Goal: Navigation & Orientation: Find specific page/section

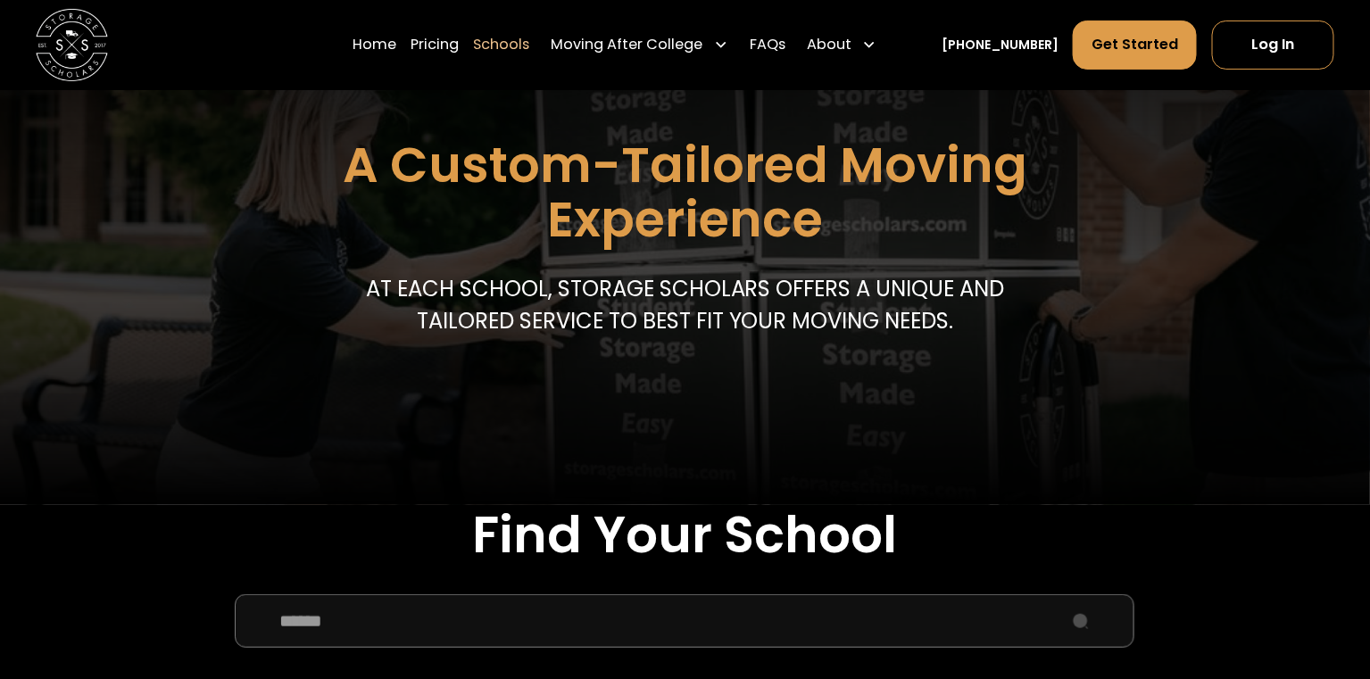
click at [397, 629] on input "School Select Form" at bounding box center [684, 621] width 899 height 54
type input "****"
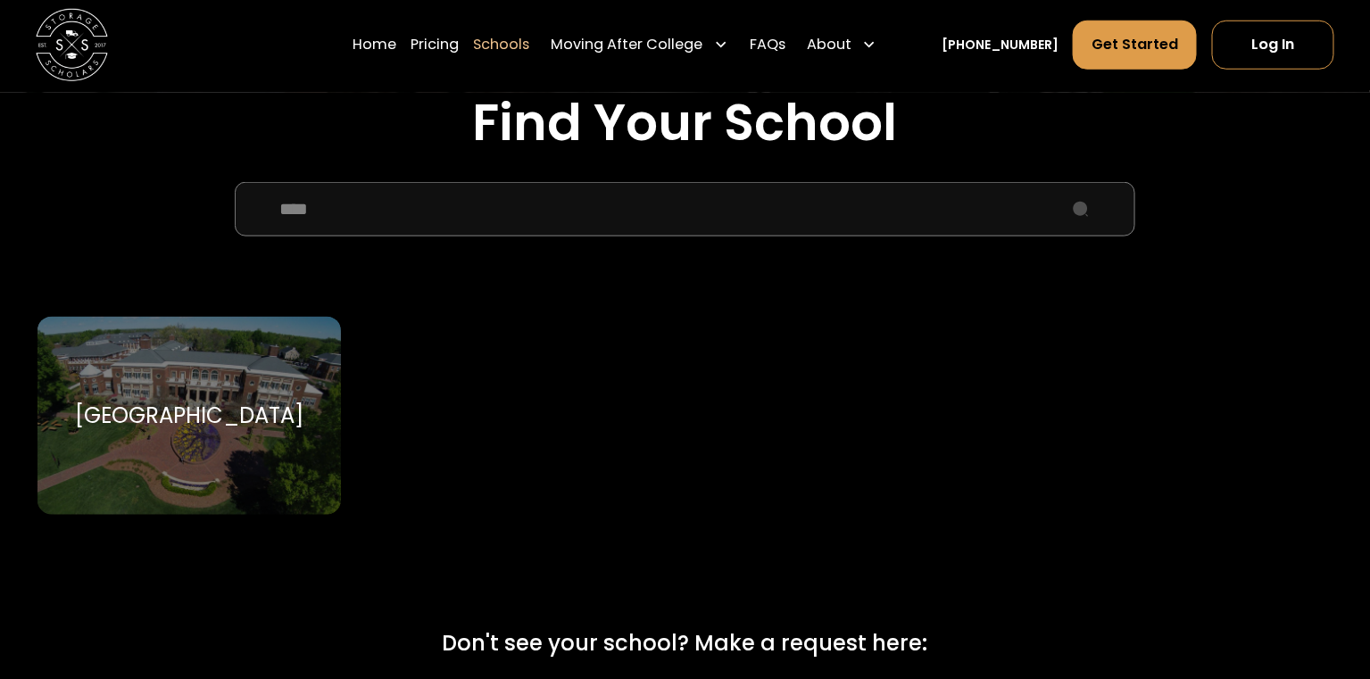
scroll to position [605, 0]
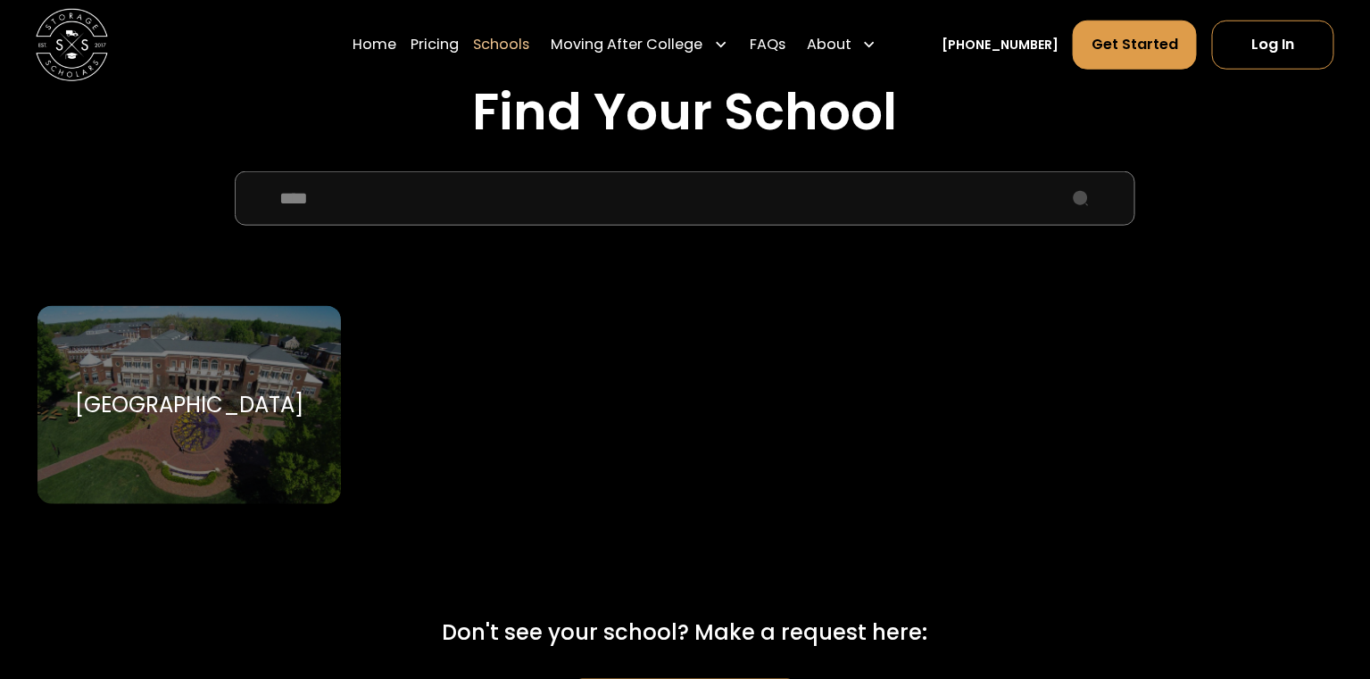
click at [210, 425] on div "Elon University Elon University" at bounding box center [188, 405] width 303 height 198
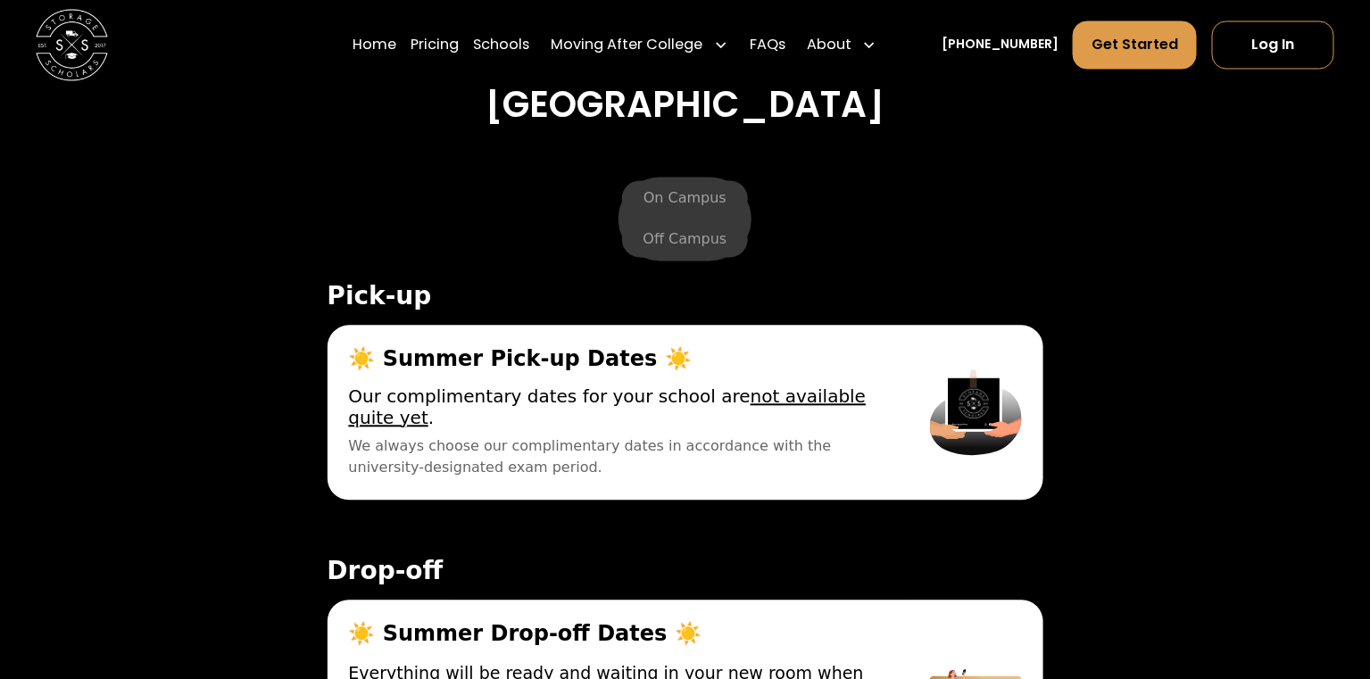
scroll to position [6191, 0]
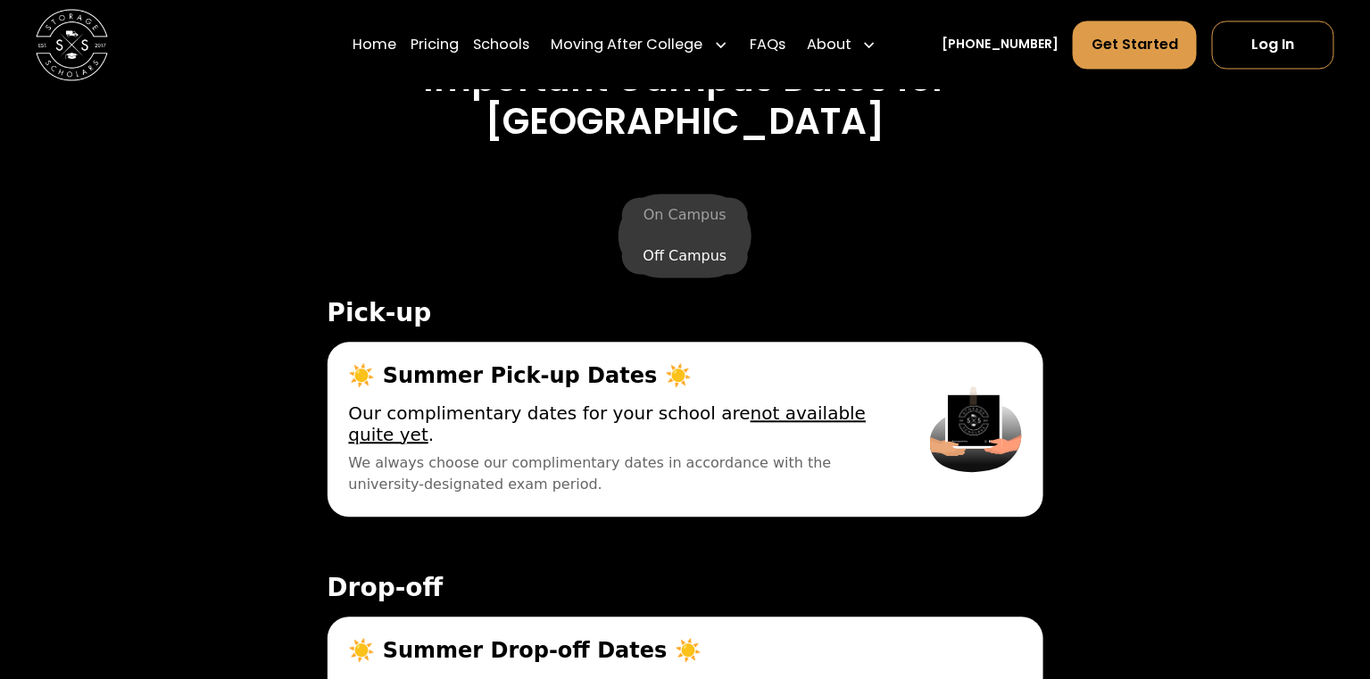
click at [670, 238] on label "Off Campus" at bounding box center [685, 256] width 127 height 36
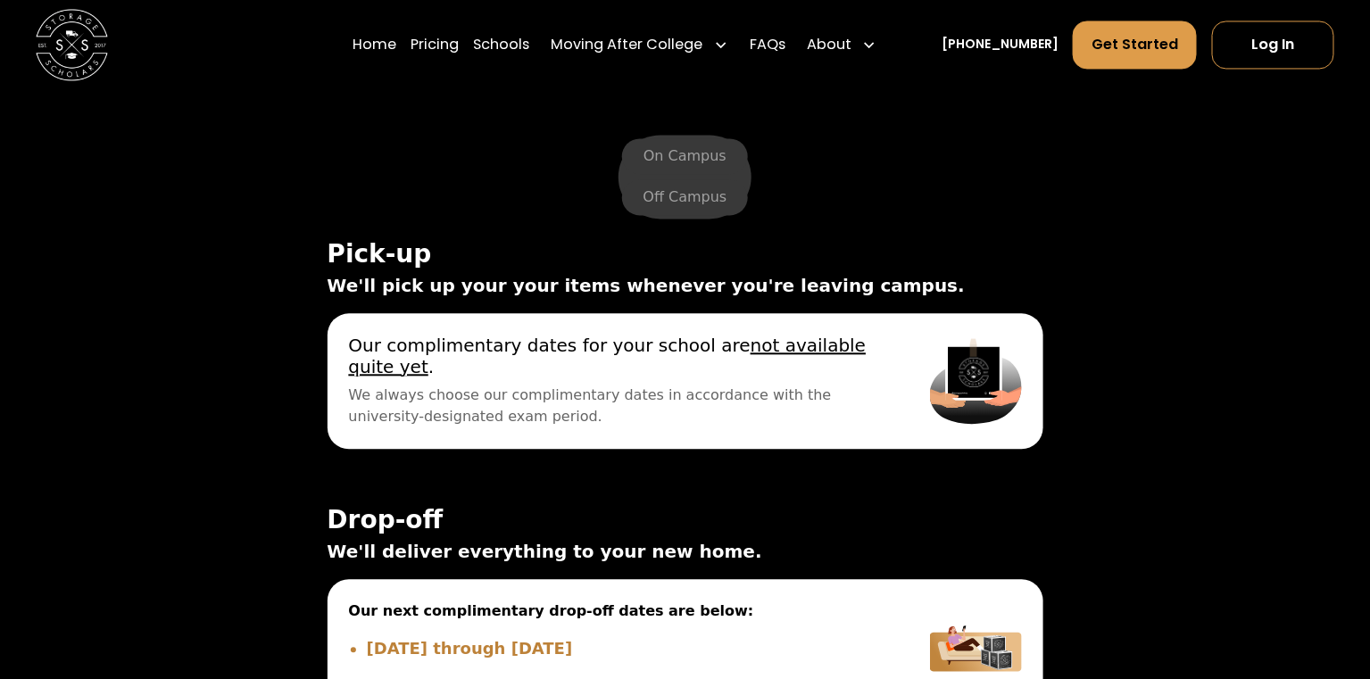
scroll to position [6242, 0]
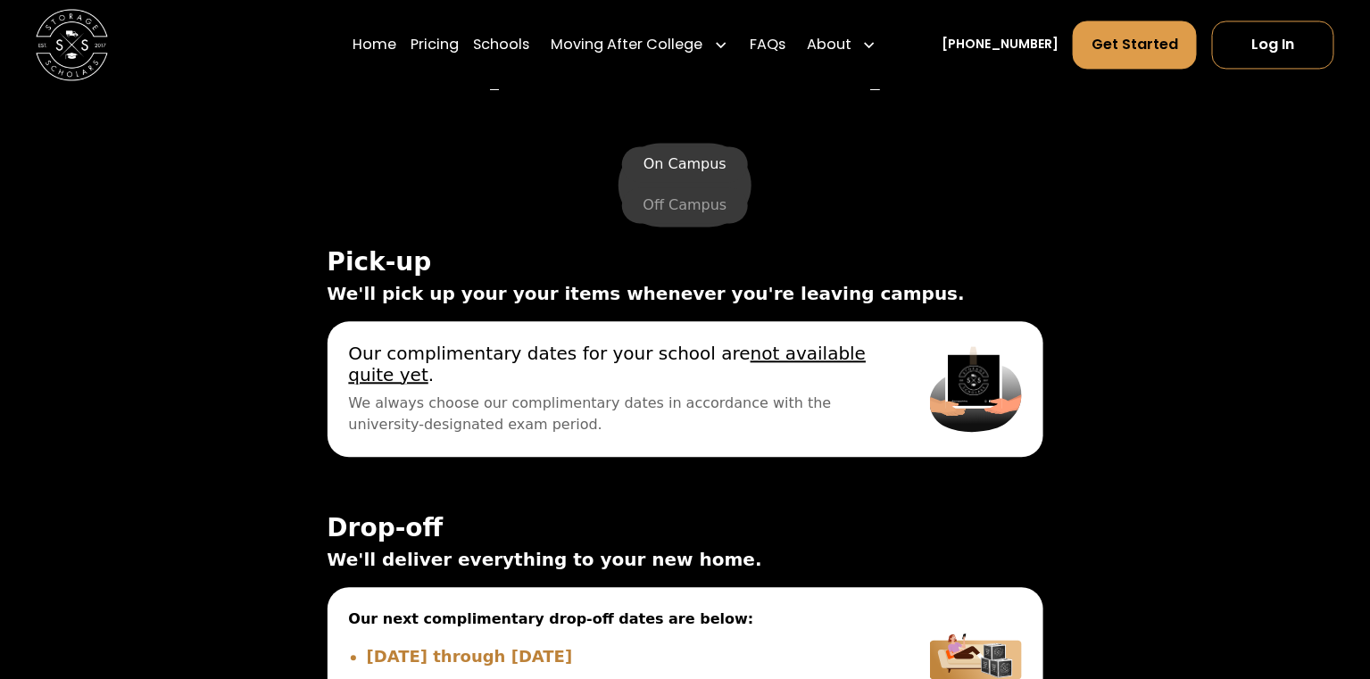
click at [696, 146] on label "On Campus" at bounding box center [685, 164] width 126 height 36
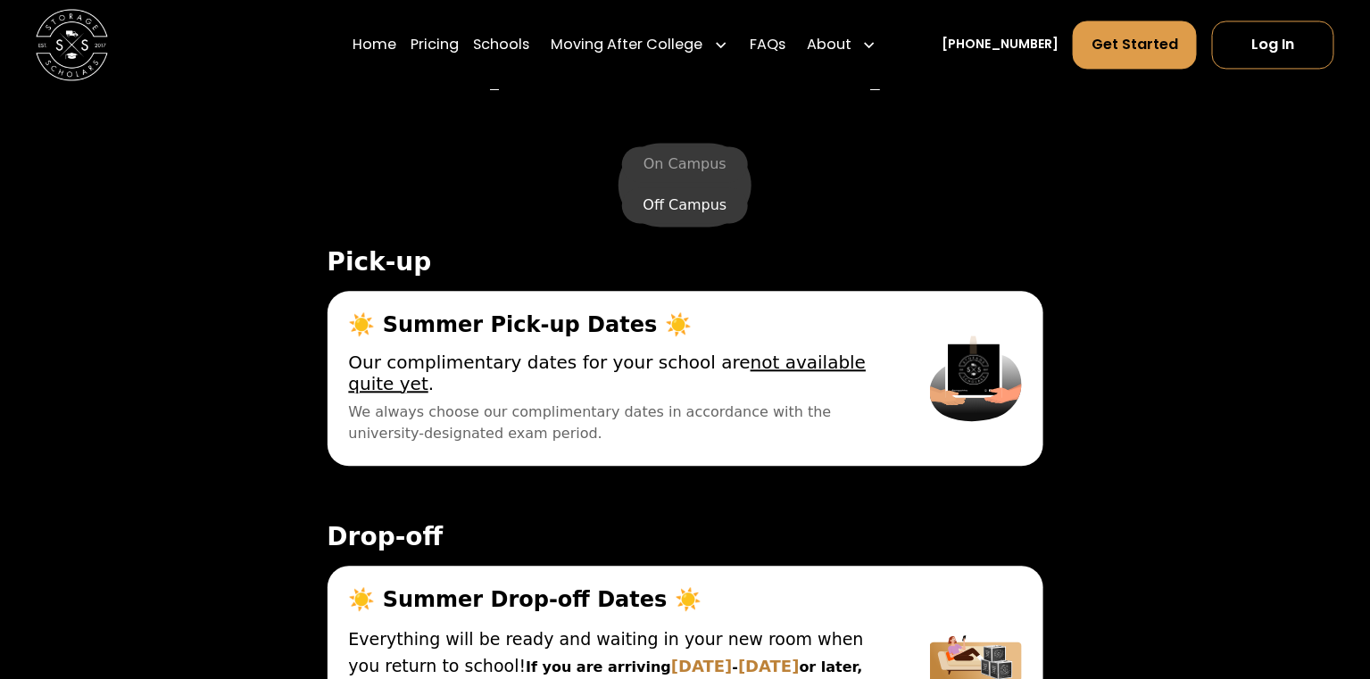
click at [692, 187] on label "Off Campus" at bounding box center [685, 205] width 127 height 36
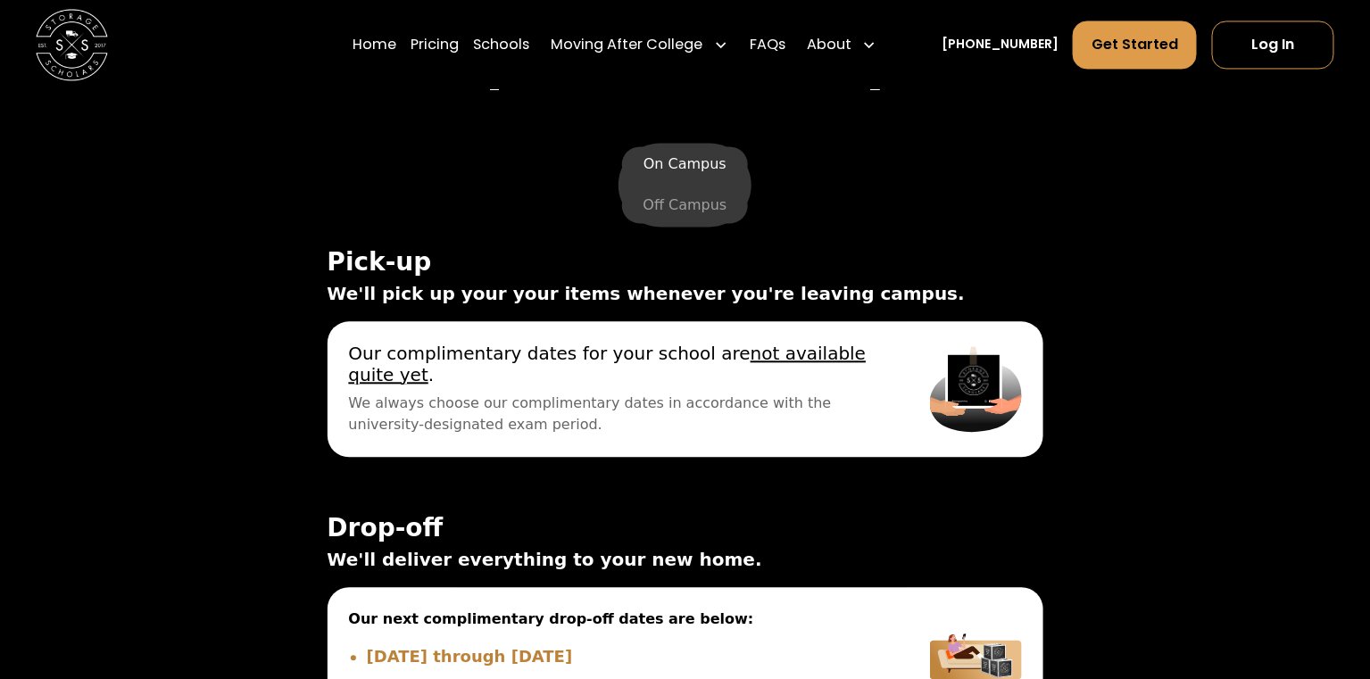
click at [707, 146] on label "On Campus" at bounding box center [685, 164] width 126 height 36
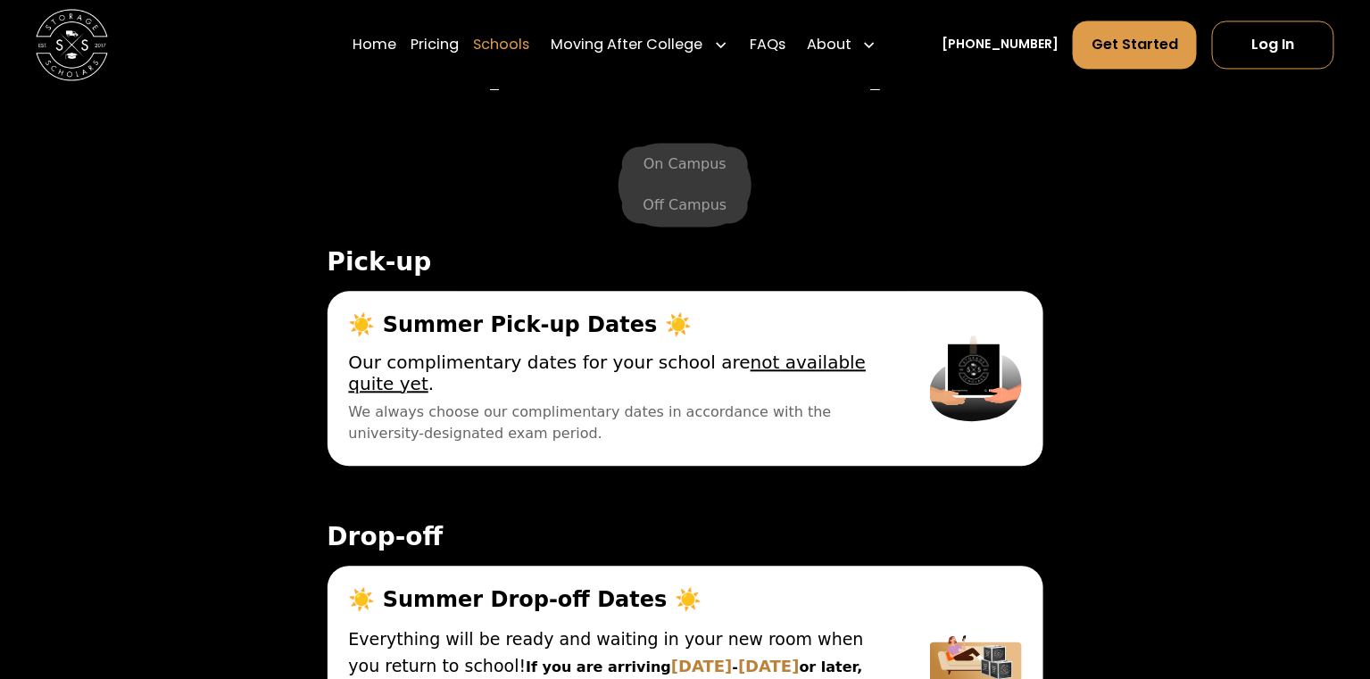
click at [529, 46] on link "Schools" at bounding box center [501, 45] width 56 height 50
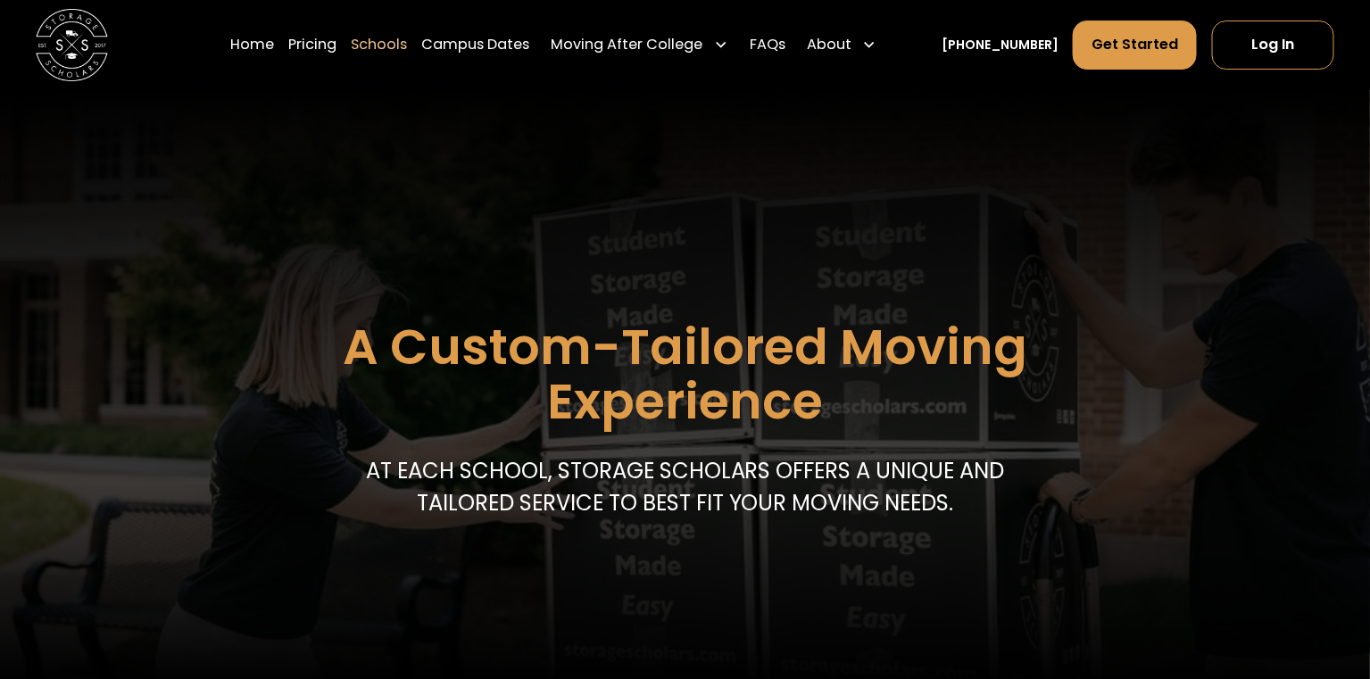
scroll to position [193, 0]
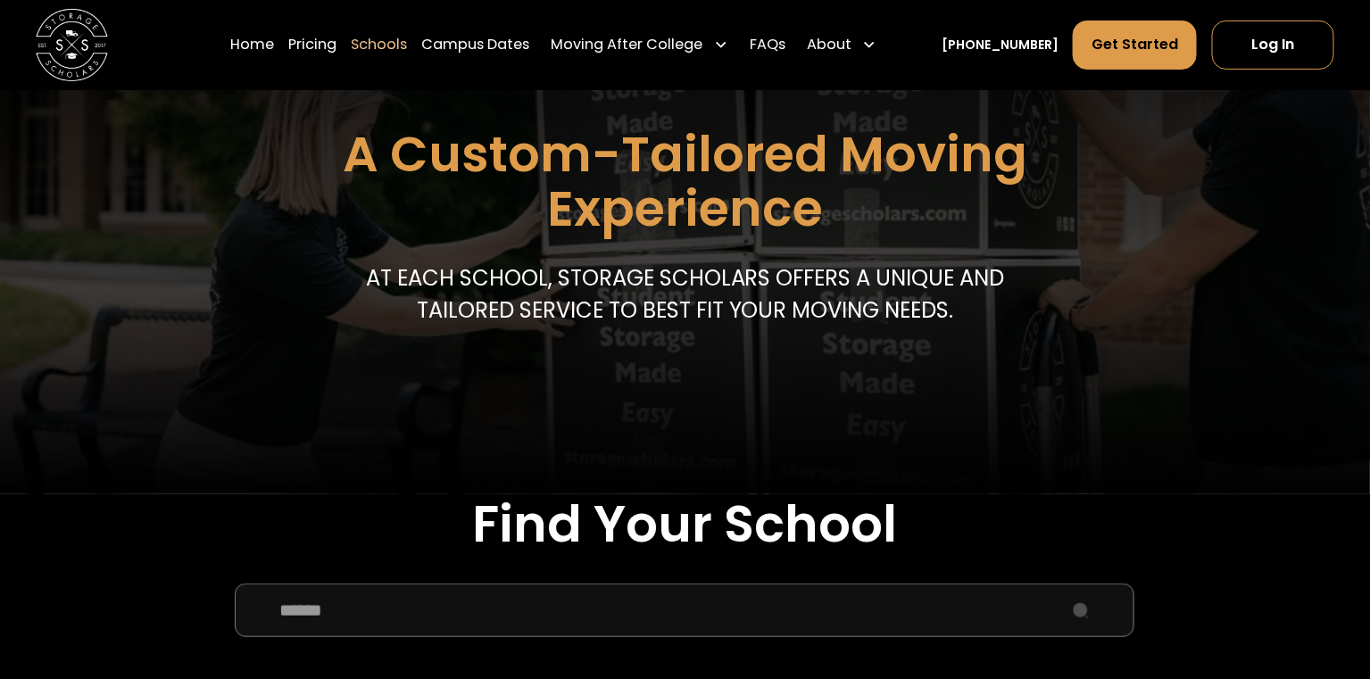
click at [494, 612] on input "School Select Form" at bounding box center [684, 611] width 899 height 54
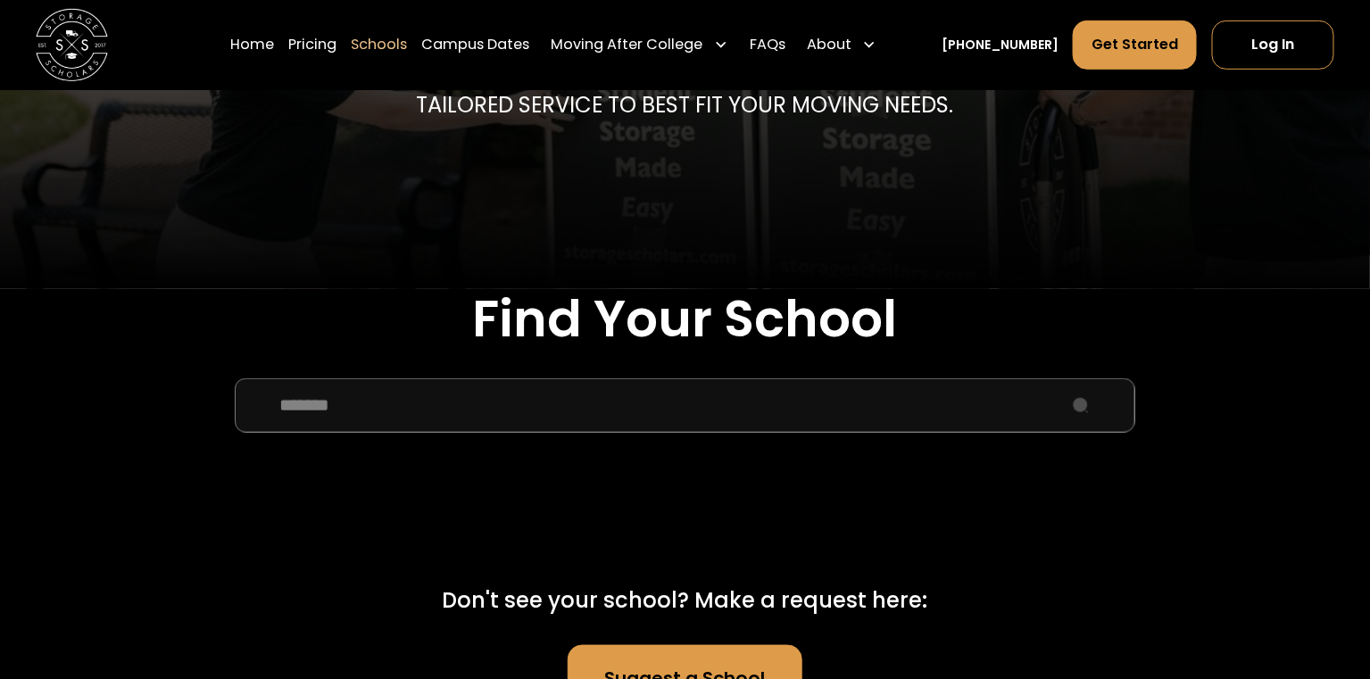
scroll to position [458, 0]
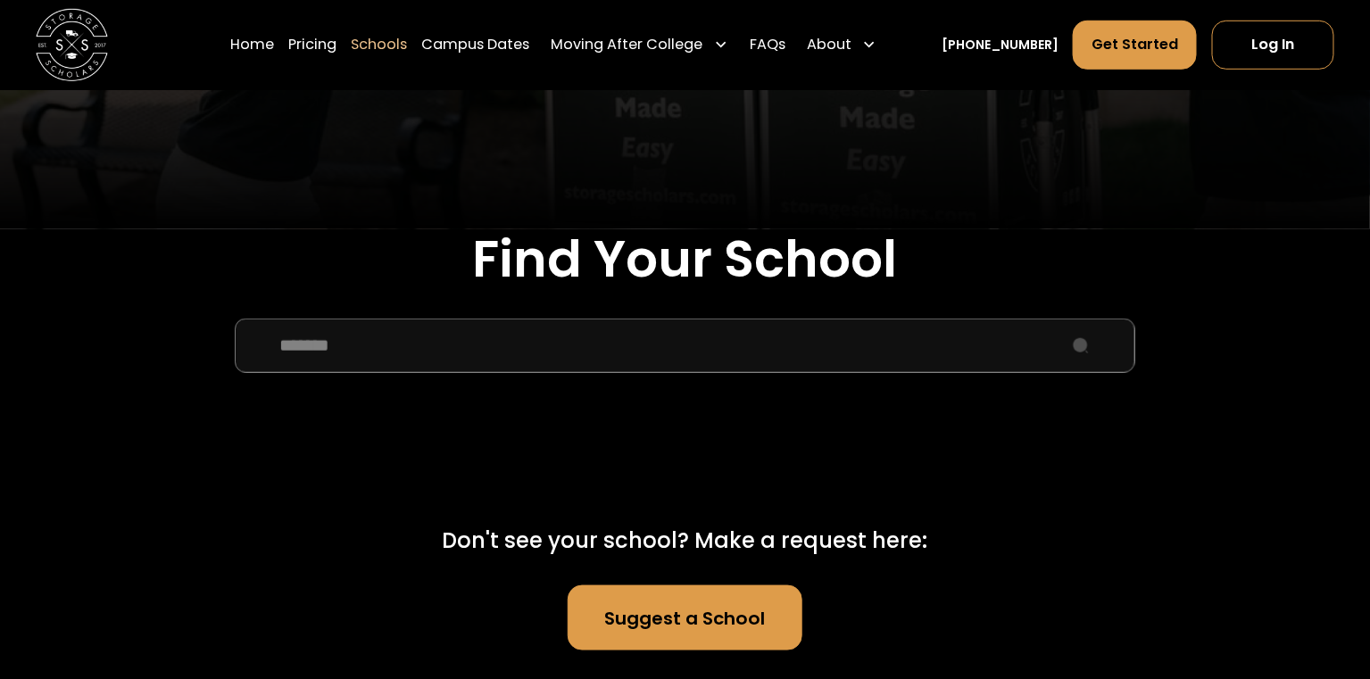
click at [307, 348] on input "*******" at bounding box center [684, 346] width 899 height 54
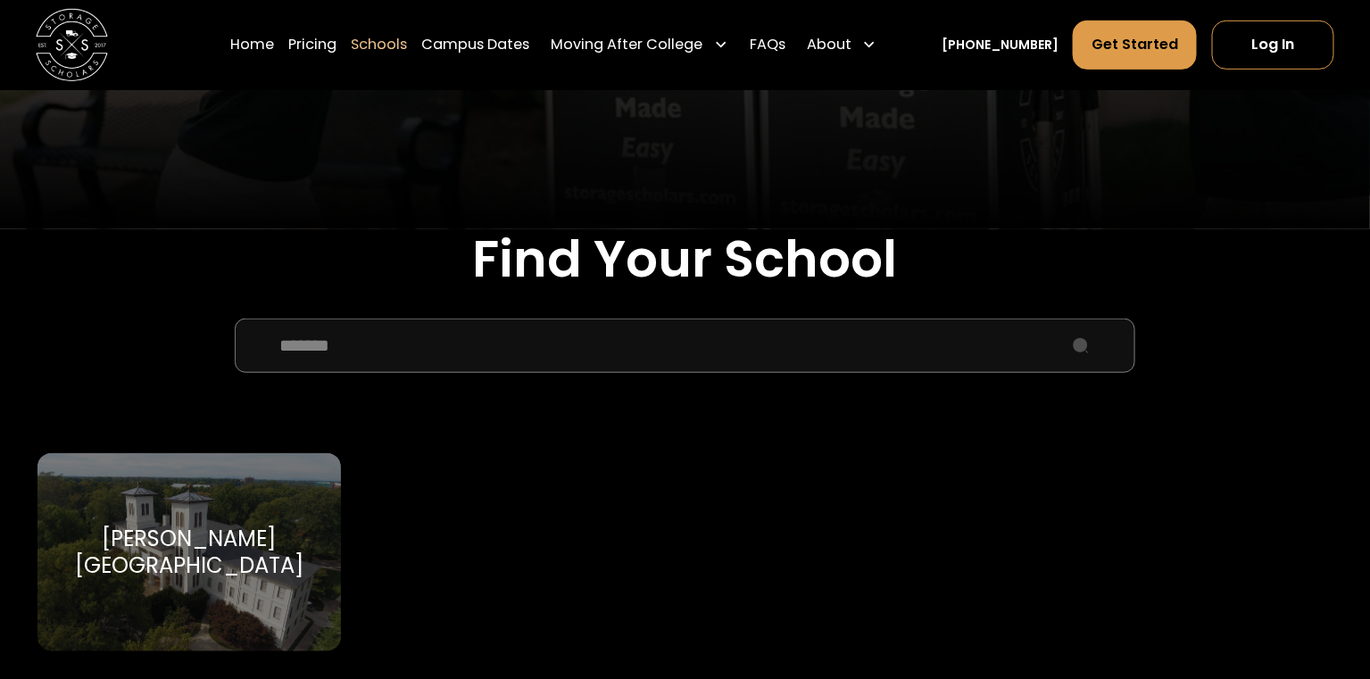
type input "*******"
click at [126, 546] on div "[PERSON_NAME][GEOGRAPHIC_DATA]" at bounding box center [189, 553] width 261 height 54
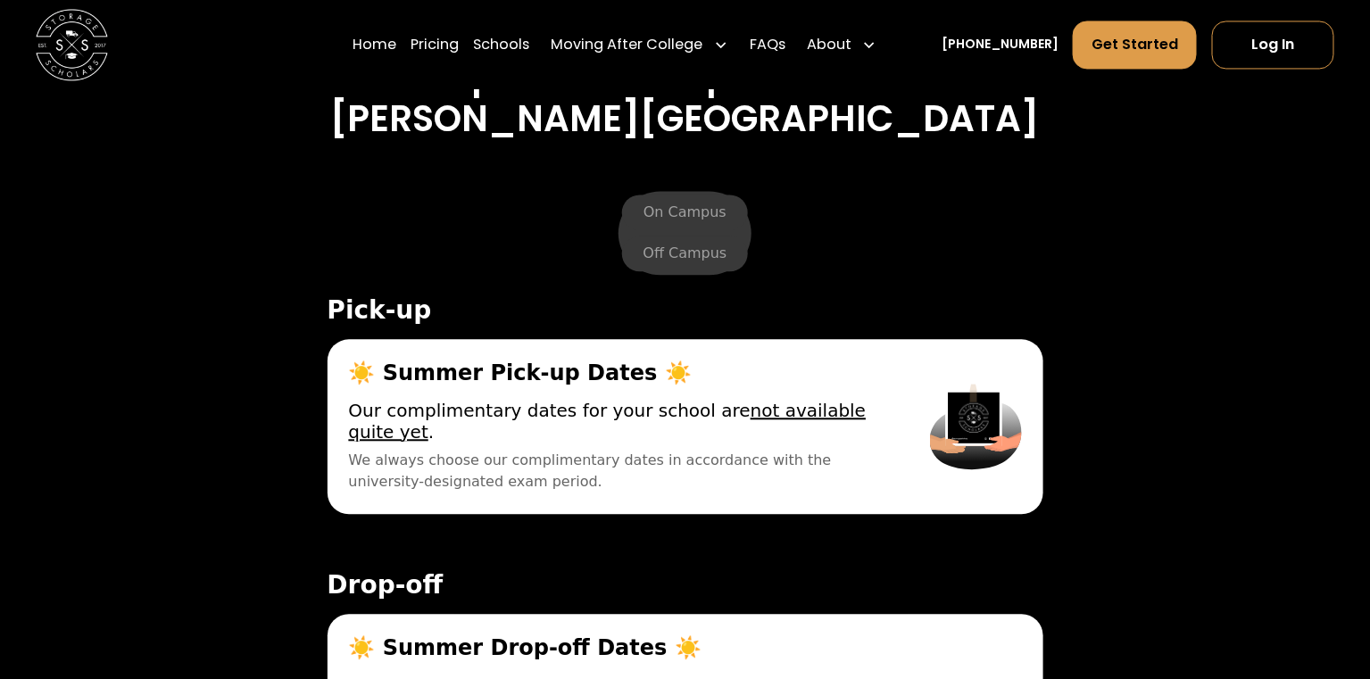
scroll to position [6239, 0]
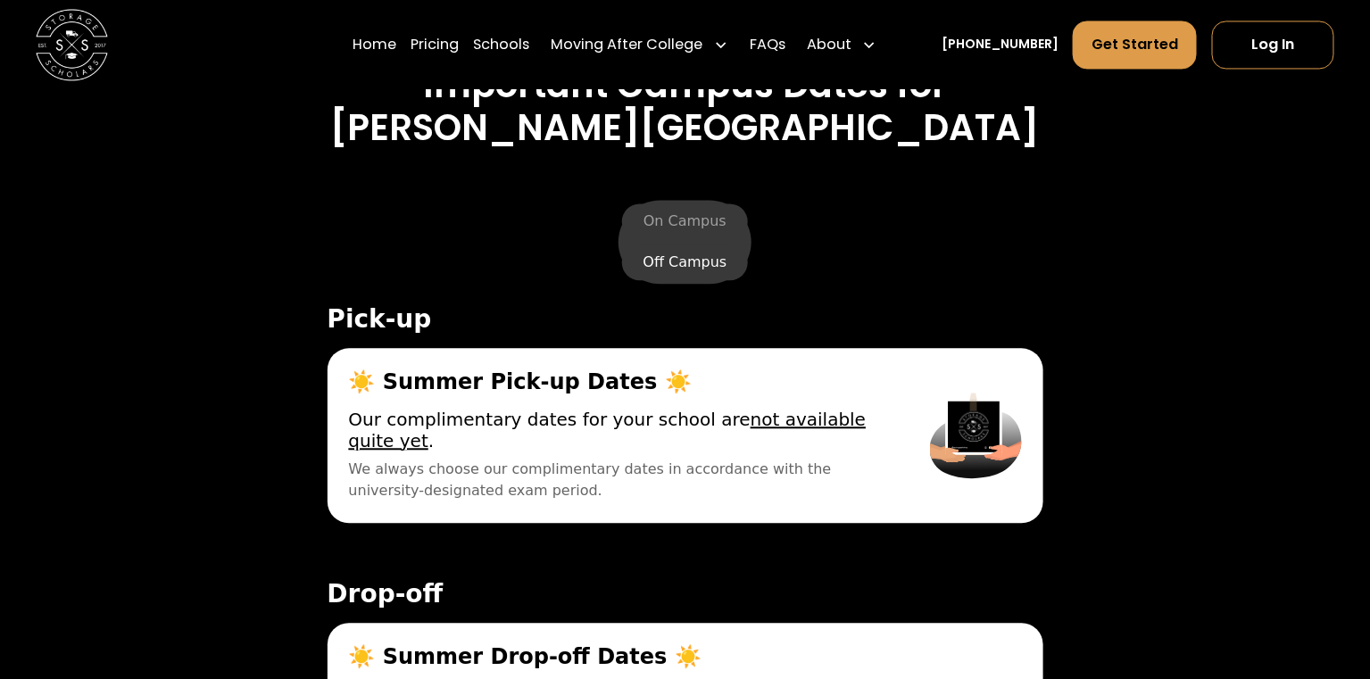
click at [661, 245] on label "Off Campus" at bounding box center [685, 263] width 127 height 36
